Goal: Information Seeking & Learning: Understand process/instructions

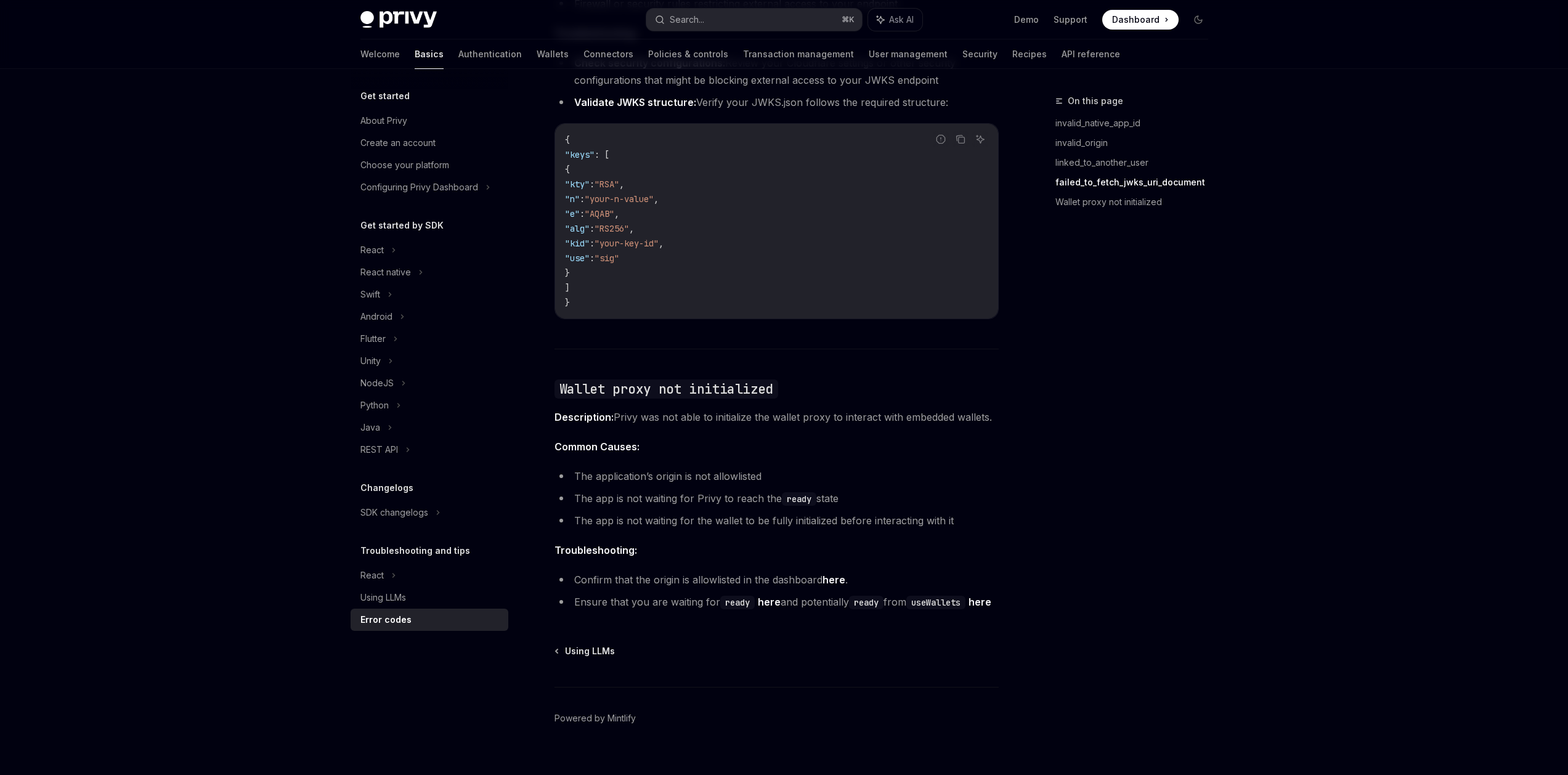
scroll to position [1694, 0]
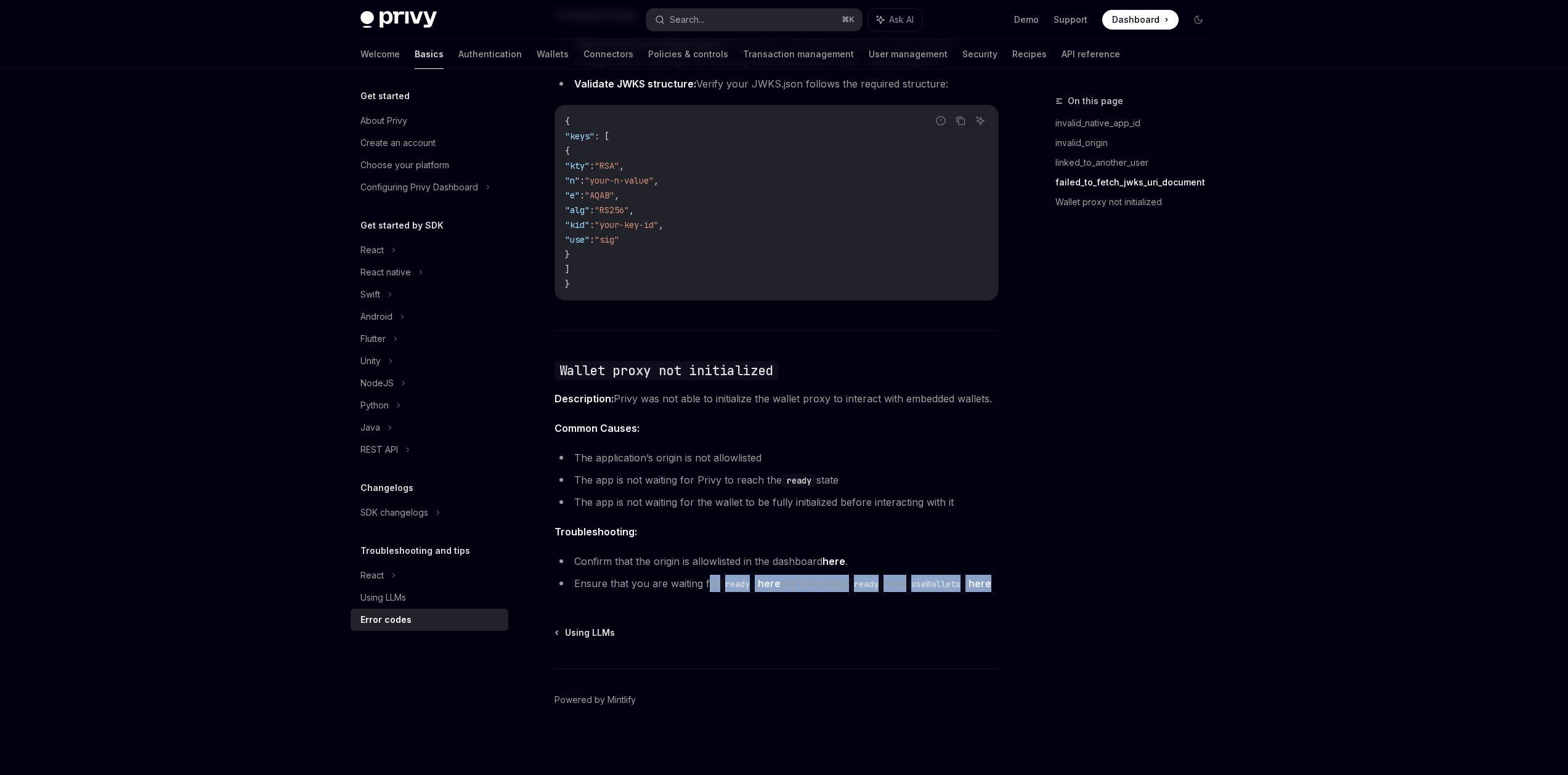
drag, startPoint x: 706, startPoint y: 562, endPoint x: 826, endPoint y: 580, distance: 121.3
click at [826, 580] on li "Ensure that you are waiting for ready here and potentially ready from useWallet…" at bounding box center [776, 583] width 445 height 17
drag, startPoint x: 820, startPoint y: 574, endPoint x: 647, endPoint y: 566, distance: 173.2
click at [652, 575] on li "Ensure that you are waiting for ready here and potentially ready from useWallet…" at bounding box center [776, 583] width 445 height 17
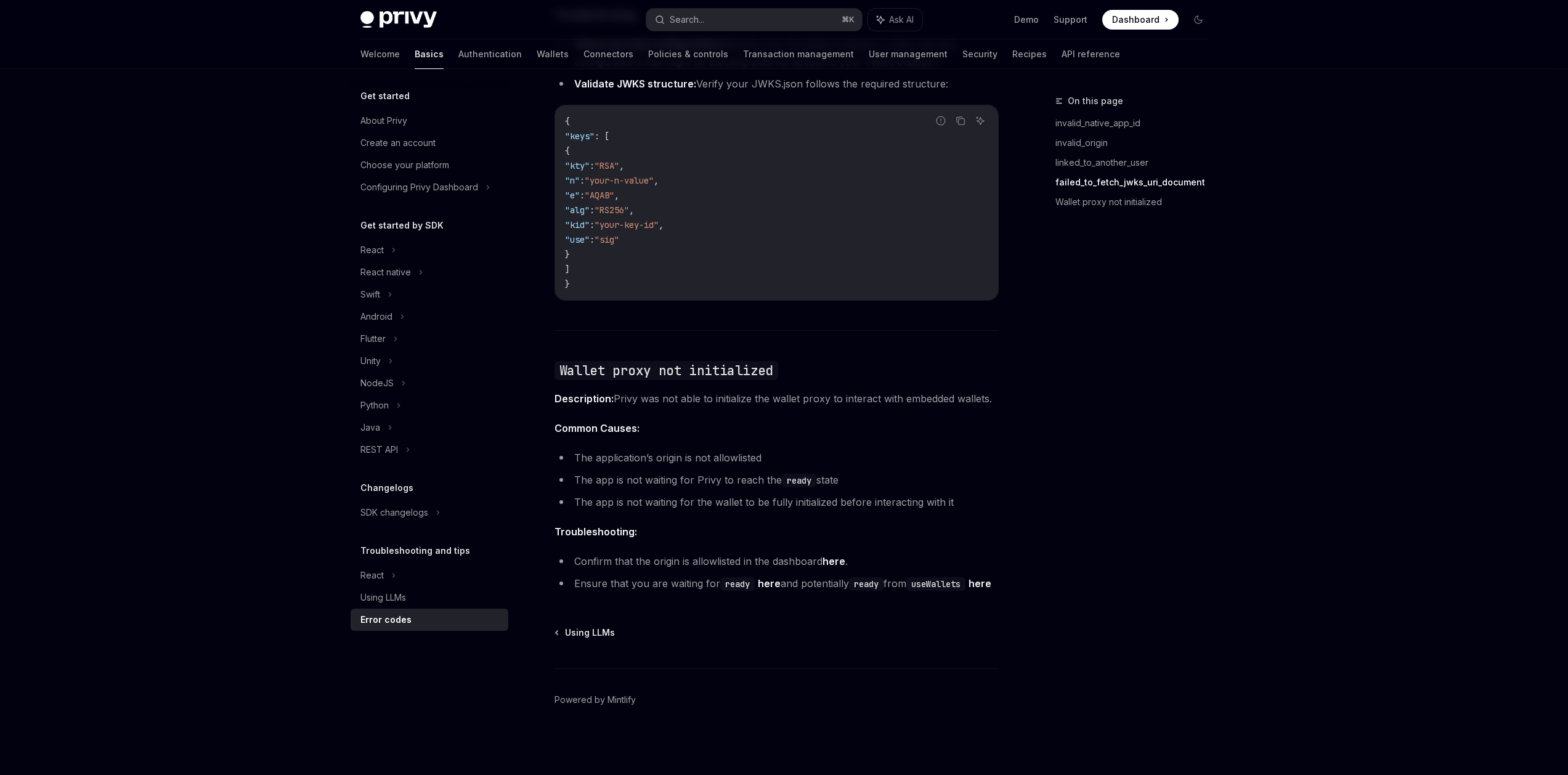
click at [644, 575] on li "Ensure that you are waiting for ready here and potentially ready from useWallet…" at bounding box center [776, 583] width 445 height 17
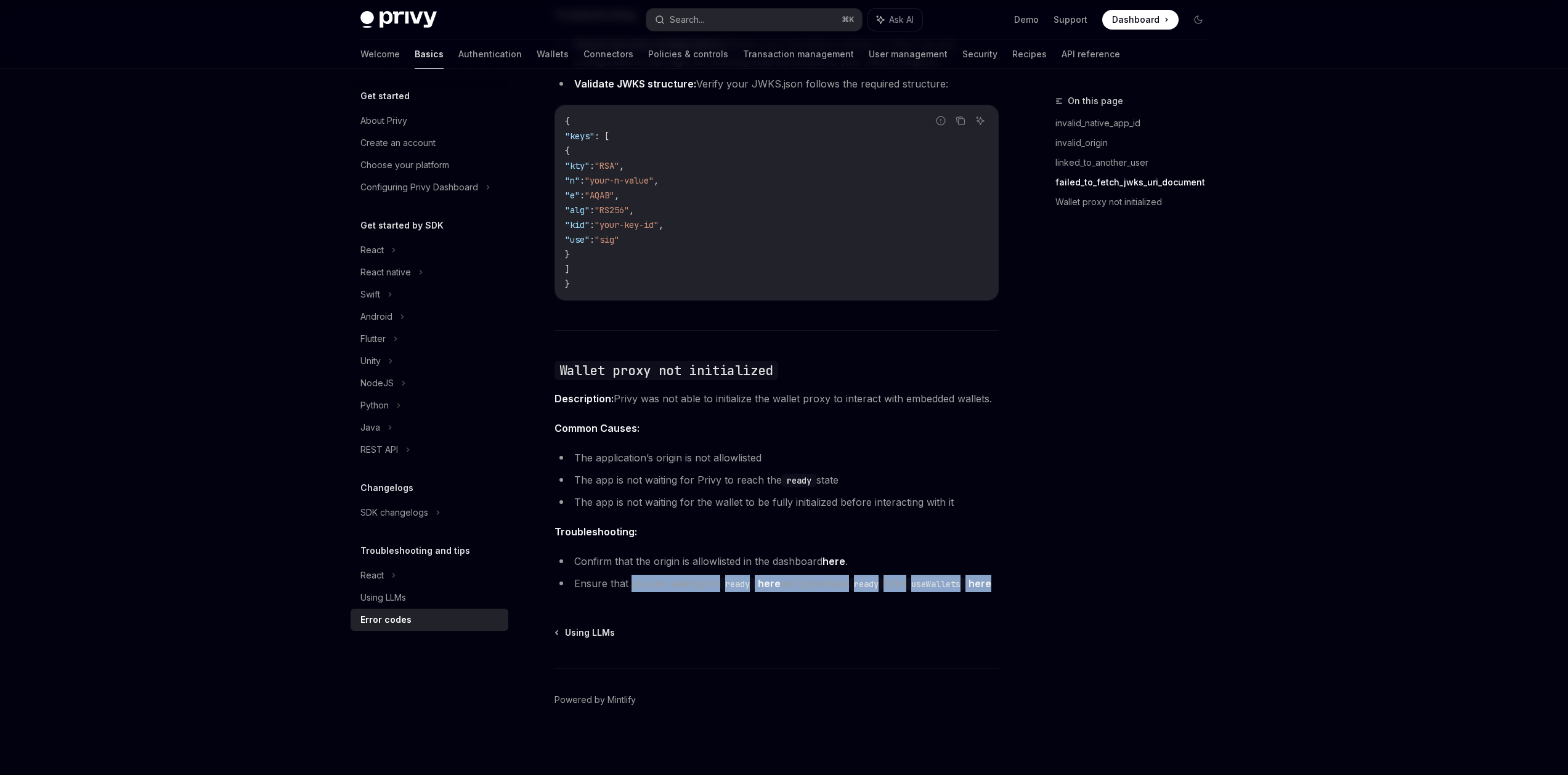
drag, startPoint x: 628, startPoint y: 560, endPoint x: 719, endPoint y: 578, distance: 92.8
click at [719, 578] on li "Ensure that you are waiting for ready here and potentially ready from useWallet…" at bounding box center [776, 583] width 445 height 17
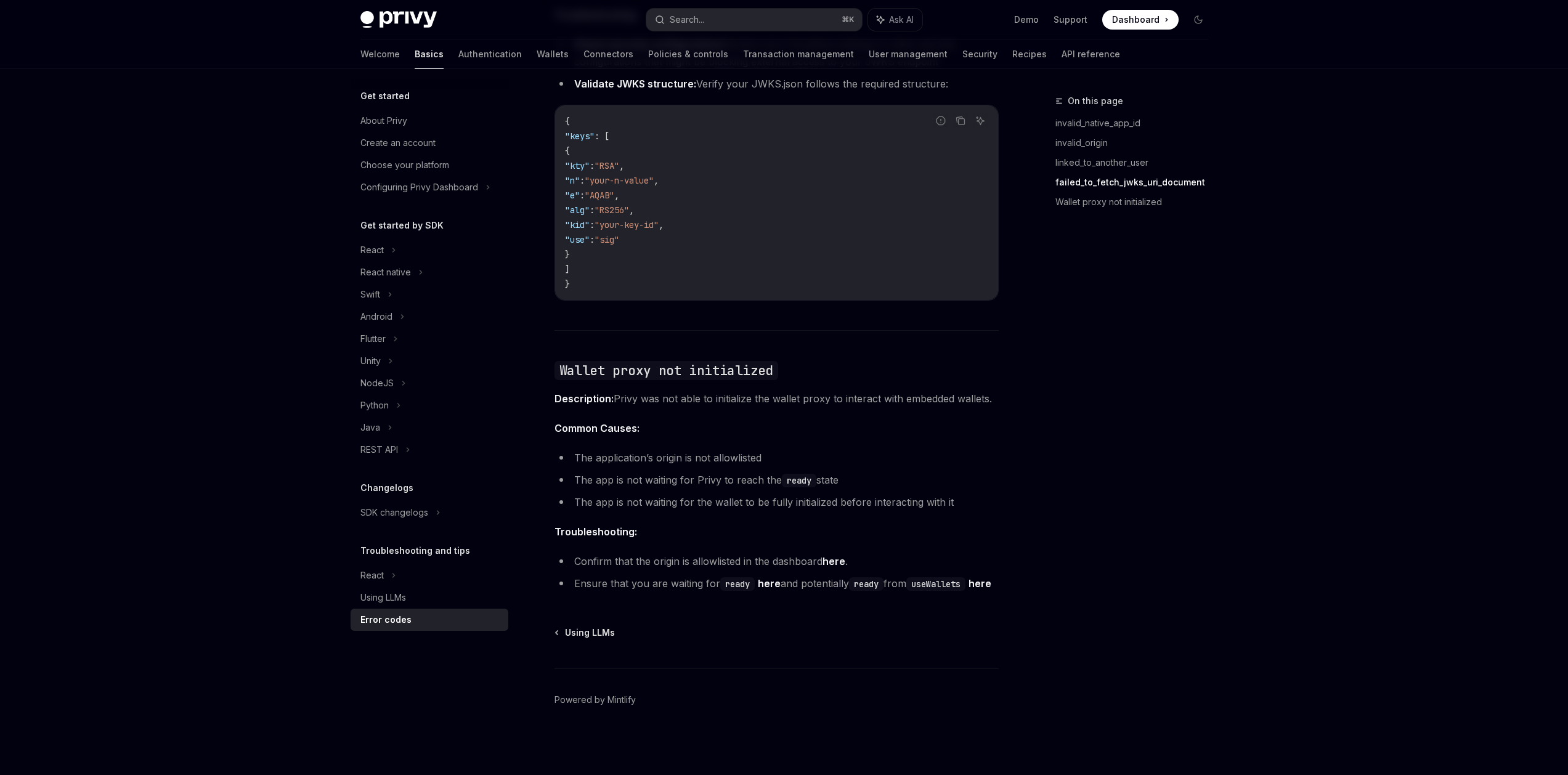
click at [775, 578] on li "Ensure that you are waiting for ready here and potentially ready from useWallet…" at bounding box center [776, 583] width 445 height 17
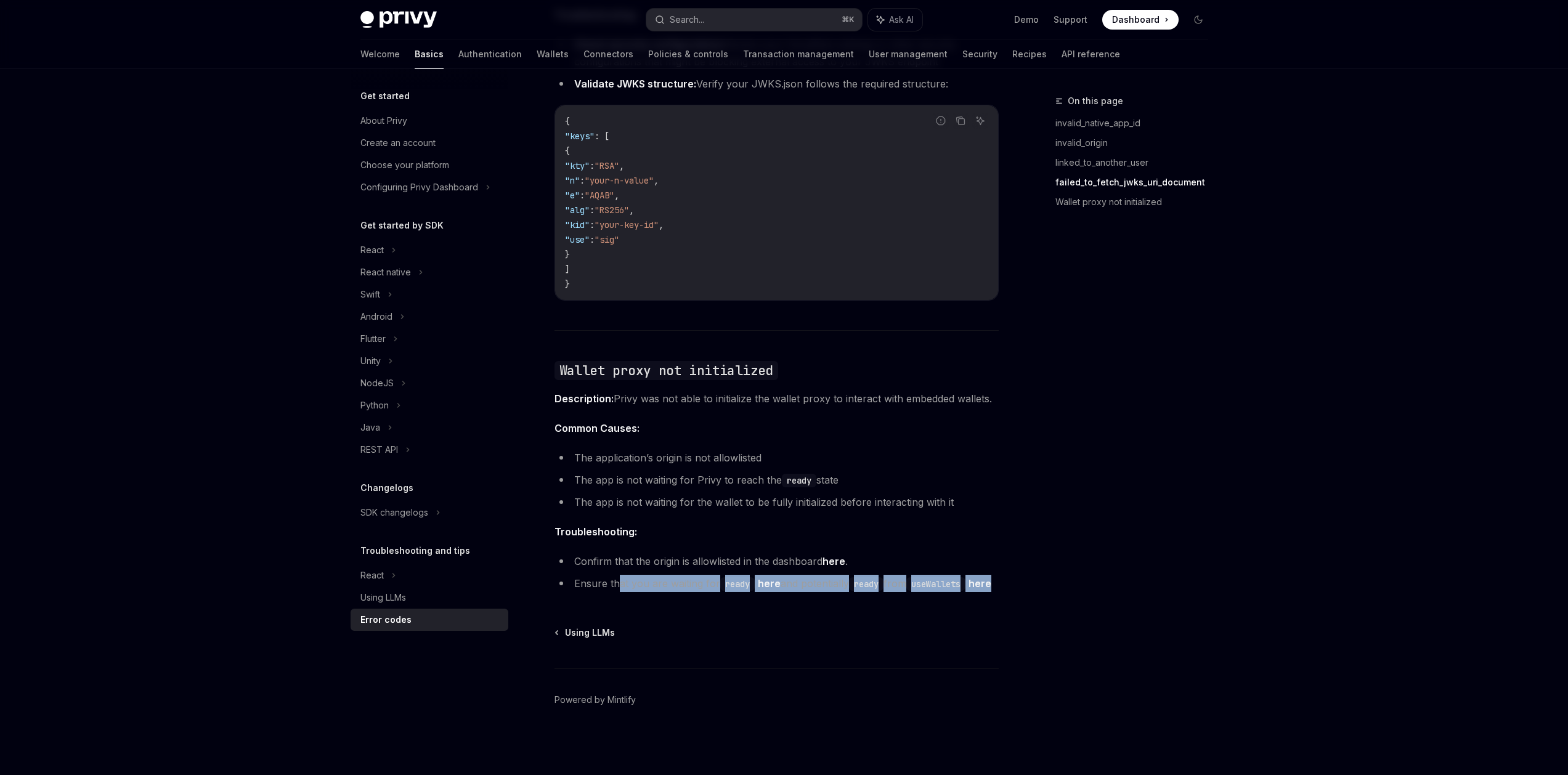
drag, startPoint x: 628, startPoint y: 563, endPoint x: 620, endPoint y: 563, distance: 8.0
click at [621, 575] on li "Ensure that you are waiting for ready here and potentially ready from useWallet…" at bounding box center [776, 583] width 445 height 17
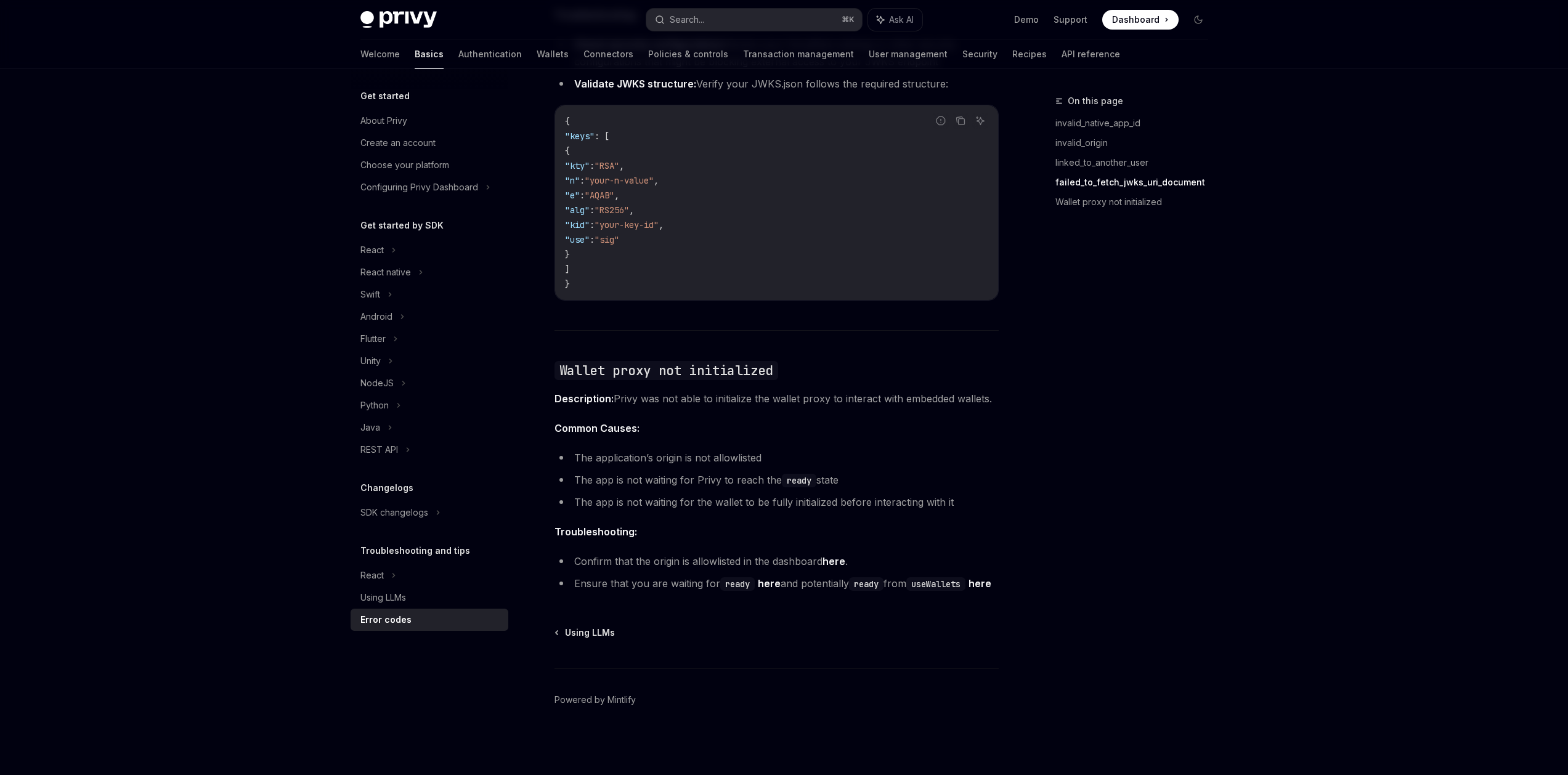
click at [619, 575] on li "Ensure that you are waiting for ready here and potentially ready from useWallet…" at bounding box center [776, 583] width 445 height 17
drag, startPoint x: 619, startPoint y: 563, endPoint x: 720, endPoint y: 571, distance: 101.3
click at [692, 575] on li "Ensure that you are waiting for ready here and potentially ready from useWallet…" at bounding box center [776, 583] width 445 height 17
click at [720, 577] on code "ready" at bounding box center [737, 583] width 35 height 13
drag, startPoint x: 634, startPoint y: 542, endPoint x: 618, endPoint y: 542, distance: 16.0
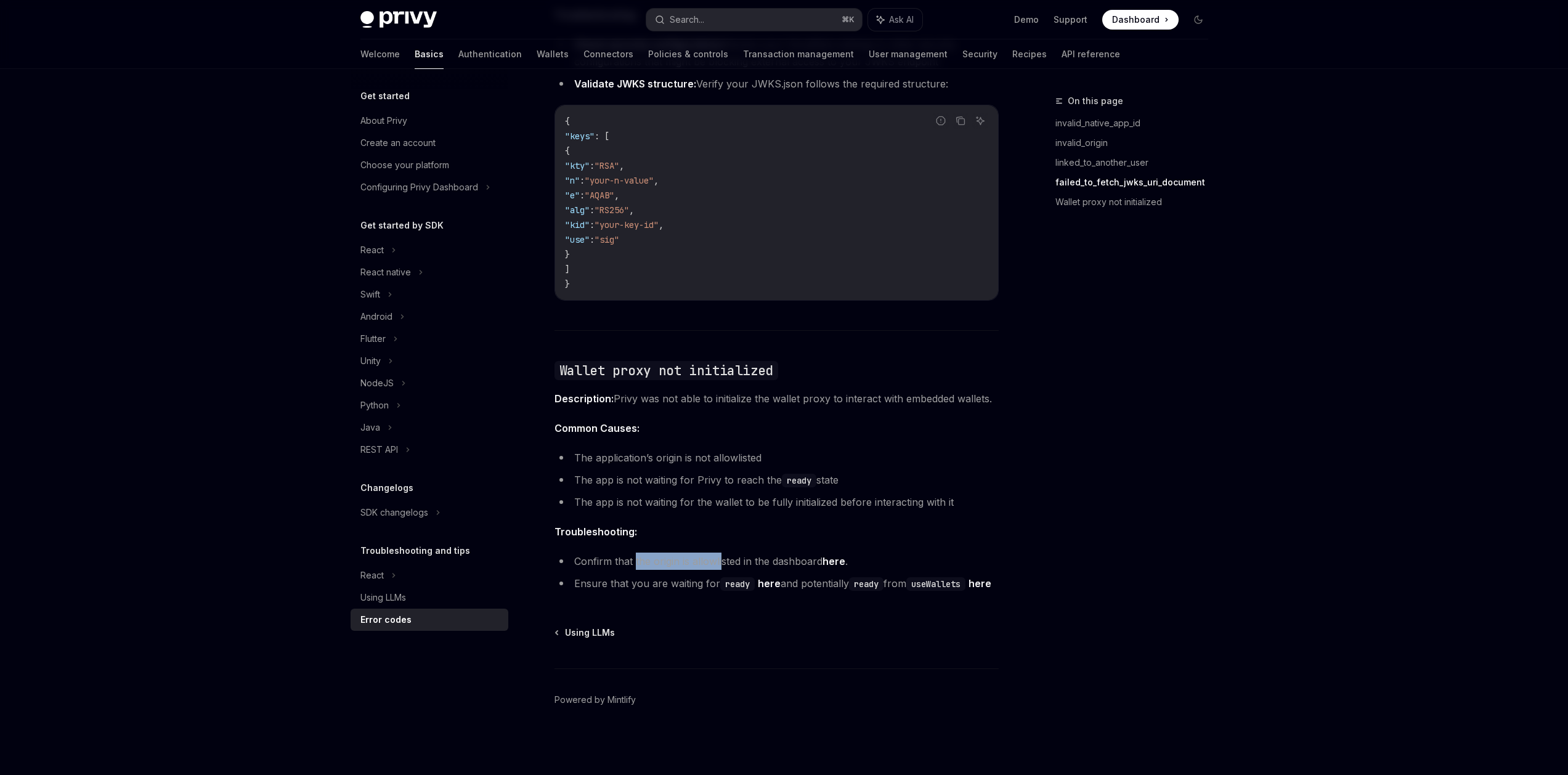
click at [632, 552] on li "Confirm that the origin is allowlisted in the dashboard here ." at bounding box center [776, 561] width 445 height 17
click at [615, 552] on li "Confirm that the origin is allowlisted in the dashboard here ." at bounding box center [776, 561] width 445 height 17
click at [666, 552] on li "Confirm that the origin is allowlisted in the dashboard here ." at bounding box center [776, 561] width 445 height 17
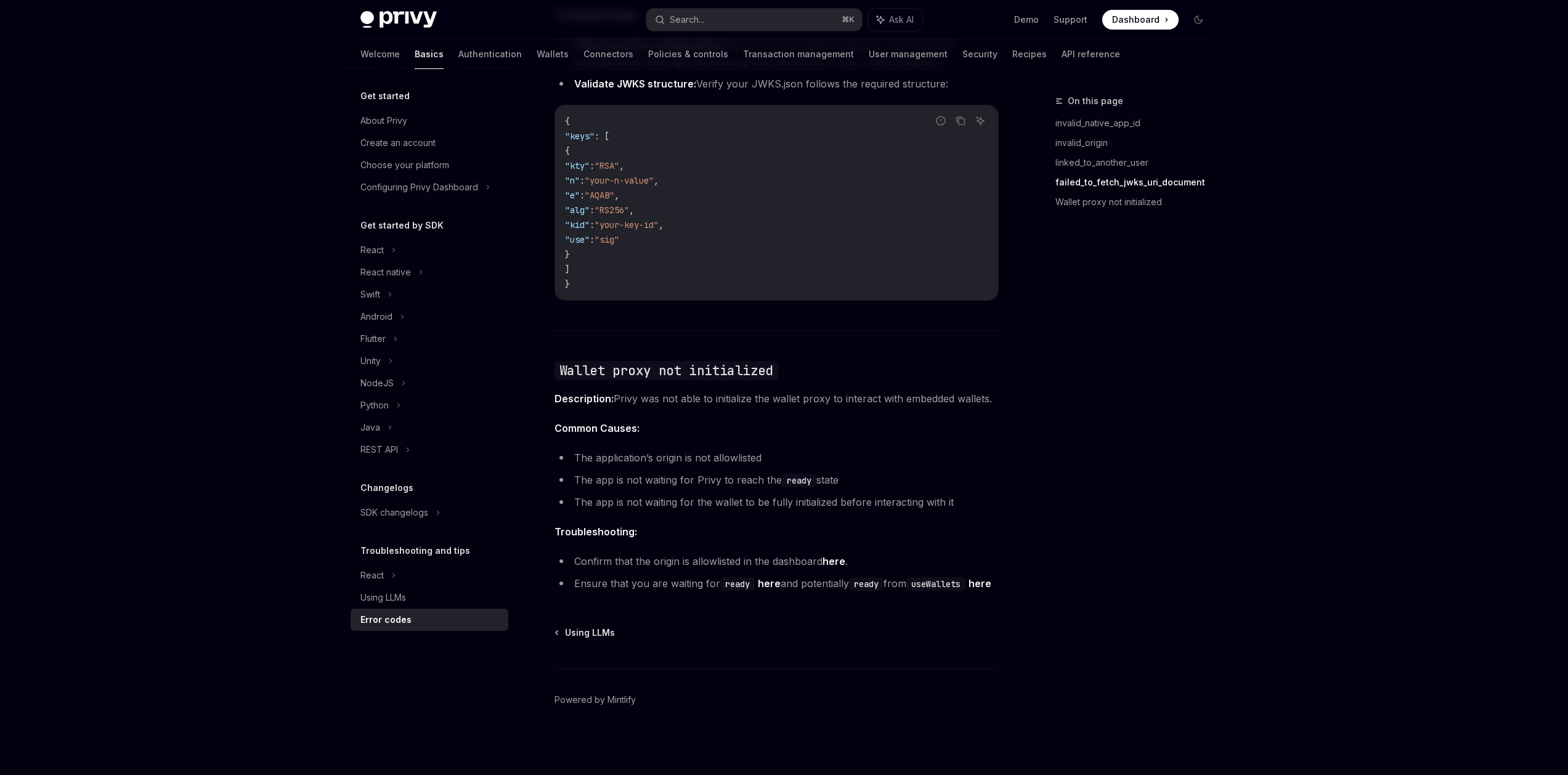
click at [842, 555] on link "here" at bounding box center [834, 561] width 23 height 13
